Goal: Navigation & Orientation: Understand site structure

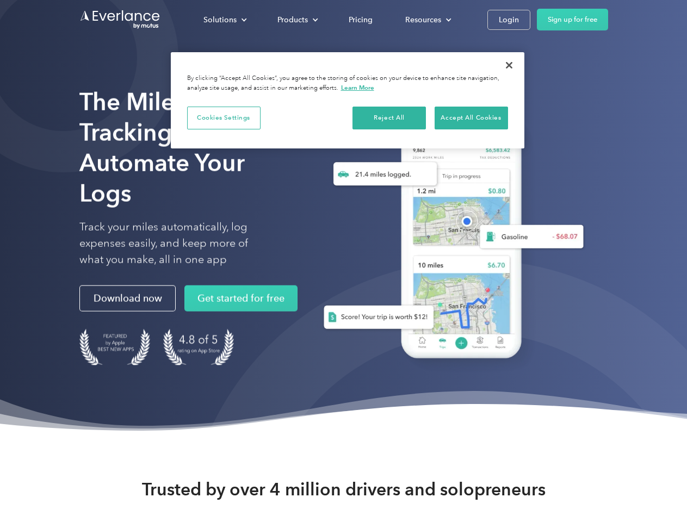
click at [225, 20] on div "Solutions" at bounding box center [219, 20] width 33 height 14
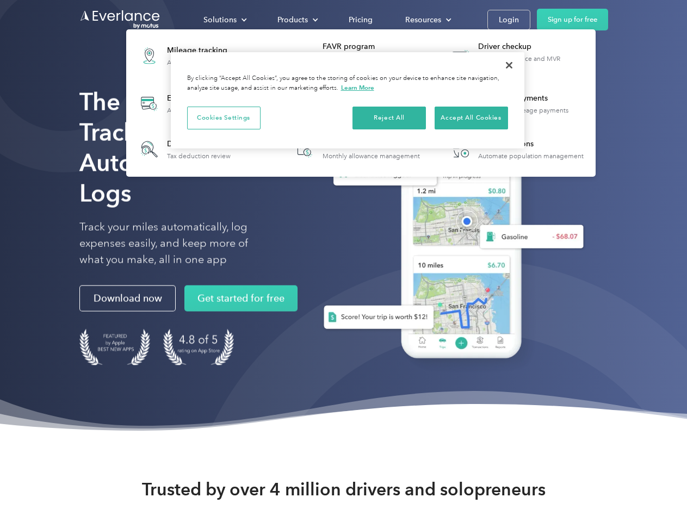
click at [296, 20] on div "Products" at bounding box center [292, 20] width 30 height 14
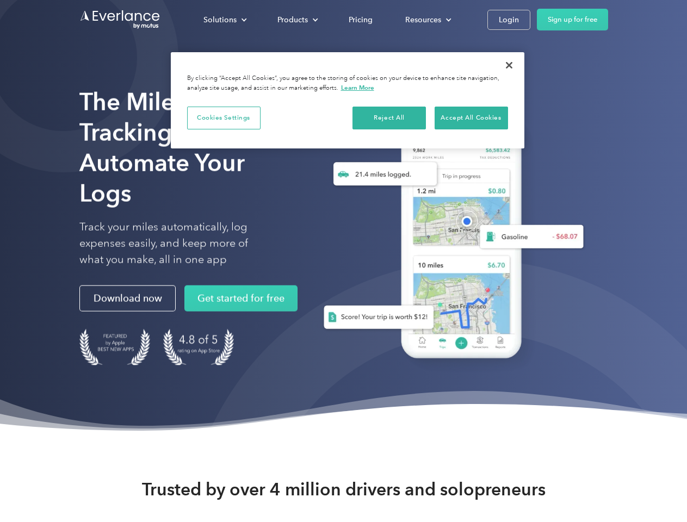
click at [427, 20] on div "Resources" at bounding box center [423, 20] width 36 height 14
click at [224, 117] on button "Cookies Settings" at bounding box center [223, 118] width 73 height 23
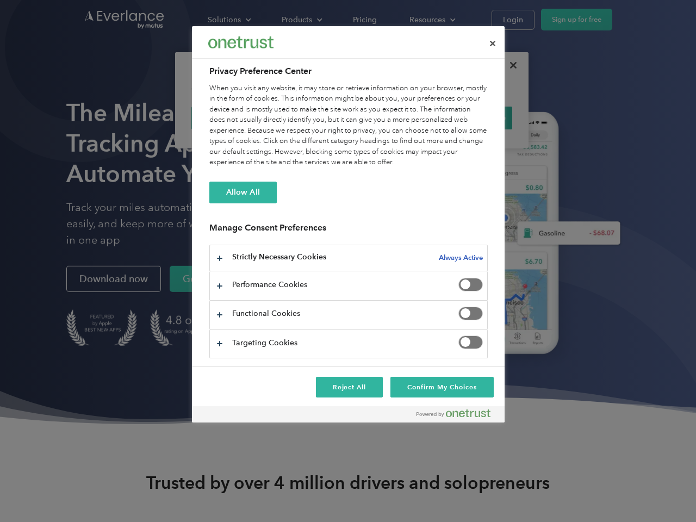
click at [389, 117] on div "When you visit any website, it may store or retrieve information on your browse…" at bounding box center [348, 125] width 278 height 85
click at [471, 117] on div "When you visit any website, it may store or retrieve information on your browse…" at bounding box center [348, 125] width 278 height 85
click at [509, 65] on div at bounding box center [348, 261] width 696 height 522
